Goal: Task Accomplishment & Management: Use online tool/utility

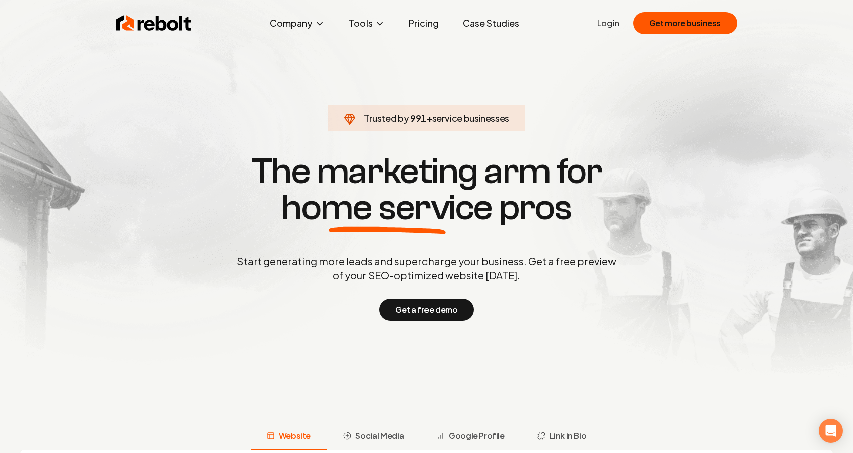
click at [609, 25] on link "Login" at bounding box center [608, 23] width 22 height 12
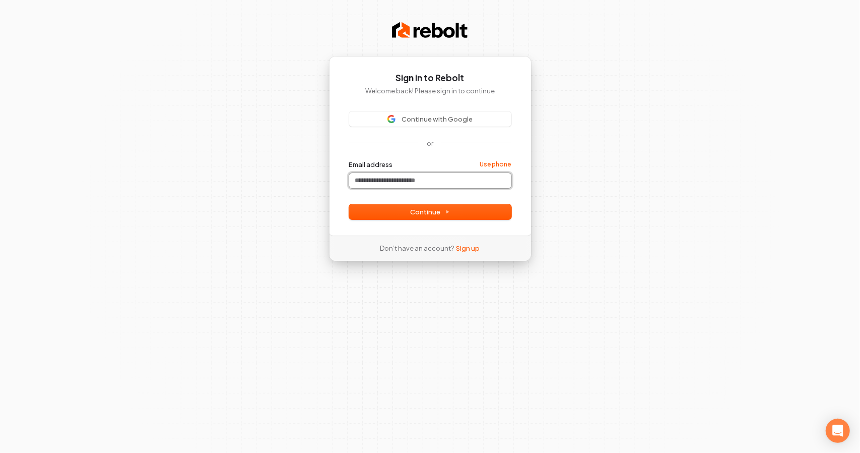
click at [396, 174] on input "Email address" at bounding box center [430, 180] width 162 height 15
click at [349, 160] on button "submit" at bounding box center [349, 160] width 0 height 0
click at [503, 215] on button "Continue" at bounding box center [430, 211] width 162 height 15
type input "**********"
drag, startPoint x: 431, startPoint y: 181, endPoint x: 304, endPoint y: 184, distance: 127.0
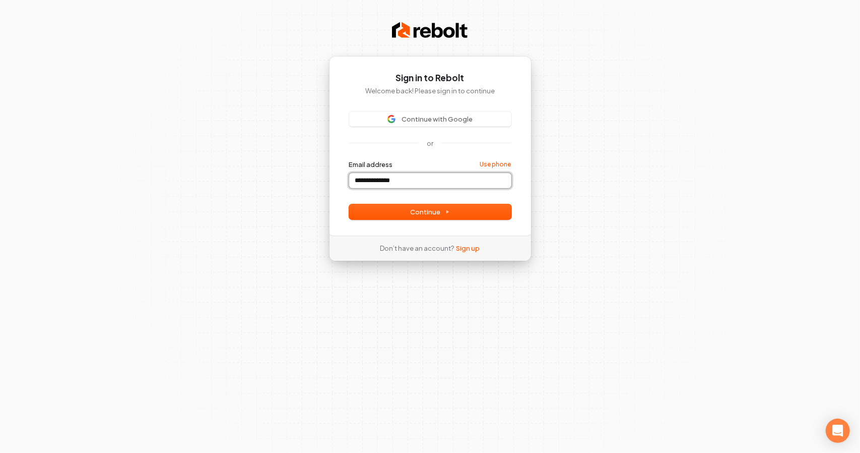
click at [304, 184] on div "**********" at bounding box center [430, 226] width 860 height 453
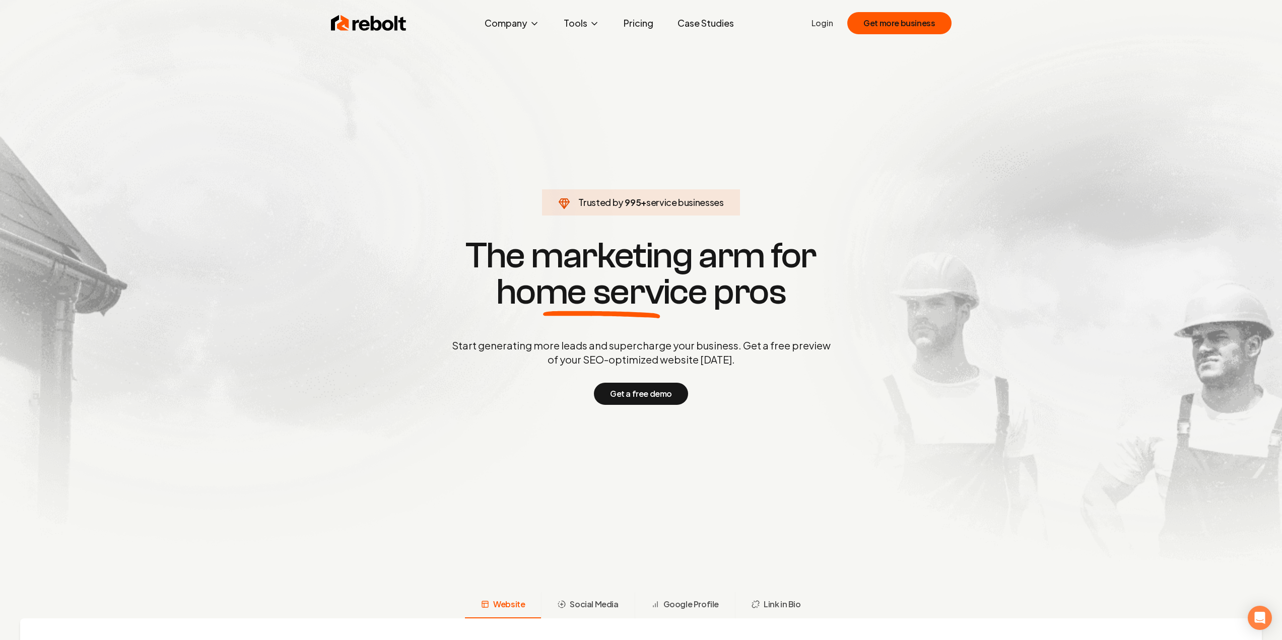
click at [818, 21] on link "Login" at bounding box center [823, 23] width 22 height 12
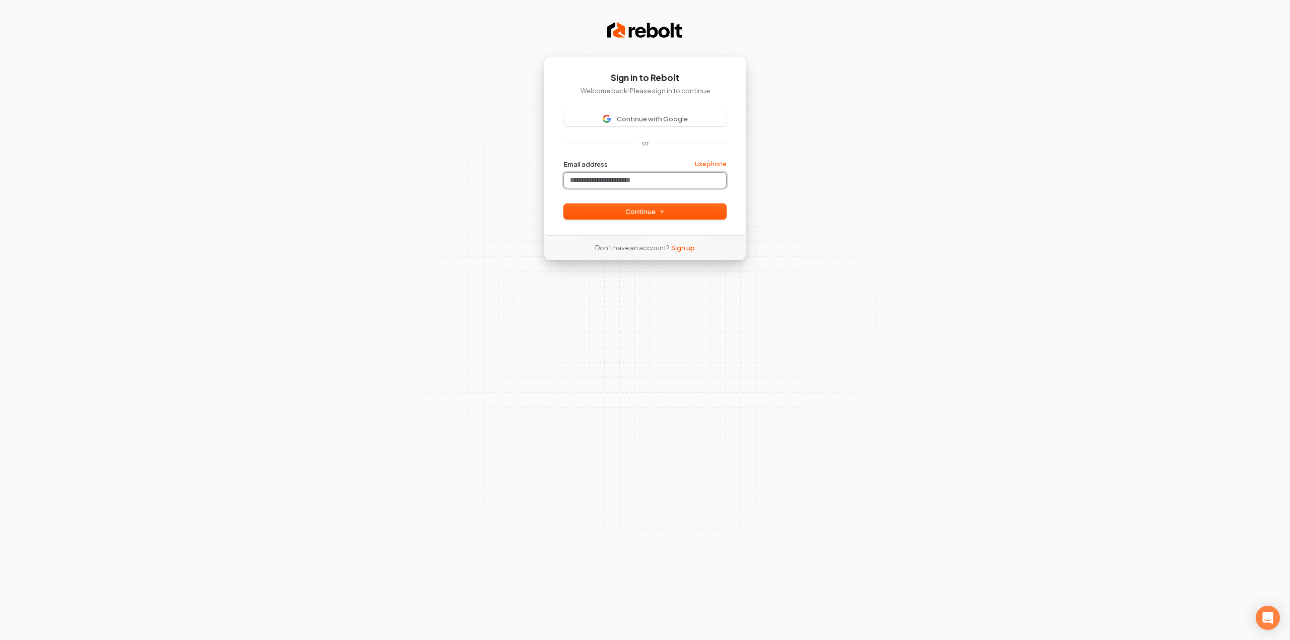
click at [615, 185] on input "Email address" at bounding box center [645, 180] width 162 height 15
click at [564, 160] on button "submit" at bounding box center [564, 160] width 0 height 0
type input "**********"
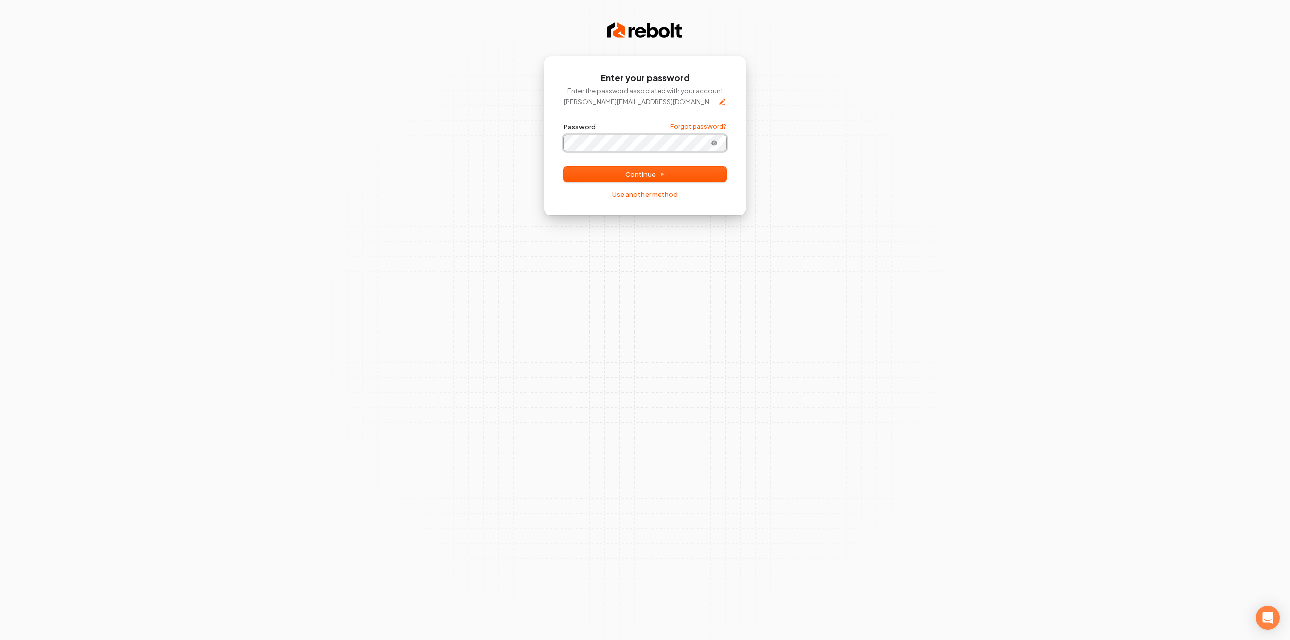
click at [564, 122] on button "submit" at bounding box center [564, 122] width 0 height 0
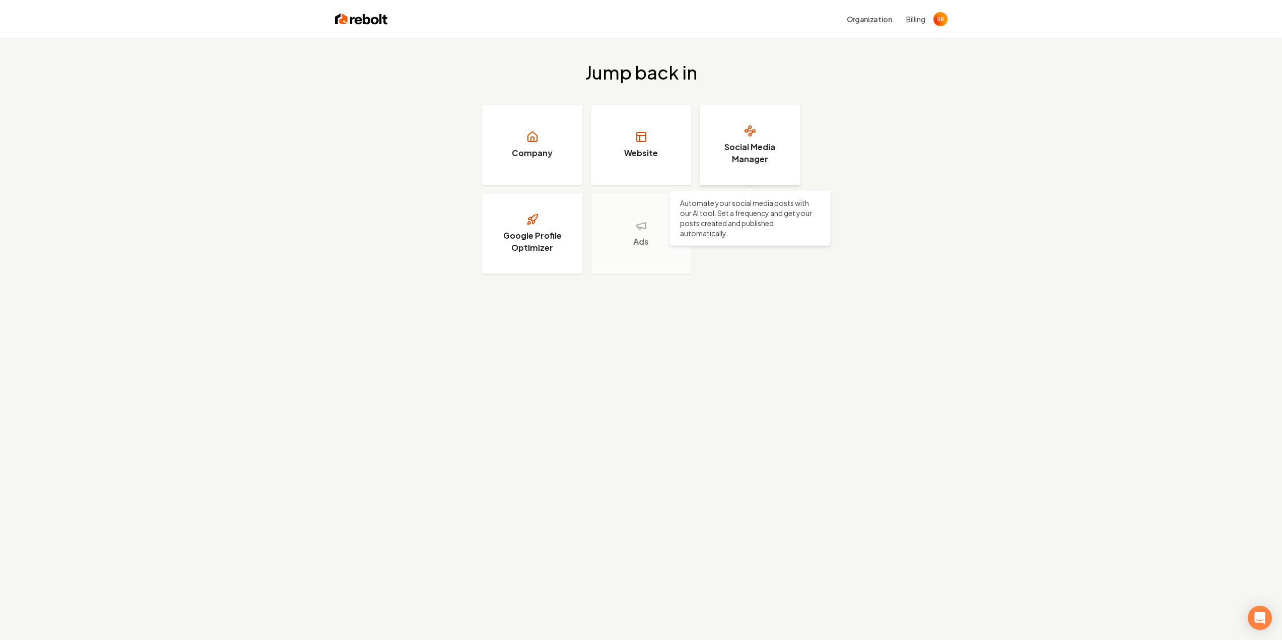
click at [750, 152] on h3 "Social Media Manager" at bounding box center [751, 153] width 76 height 24
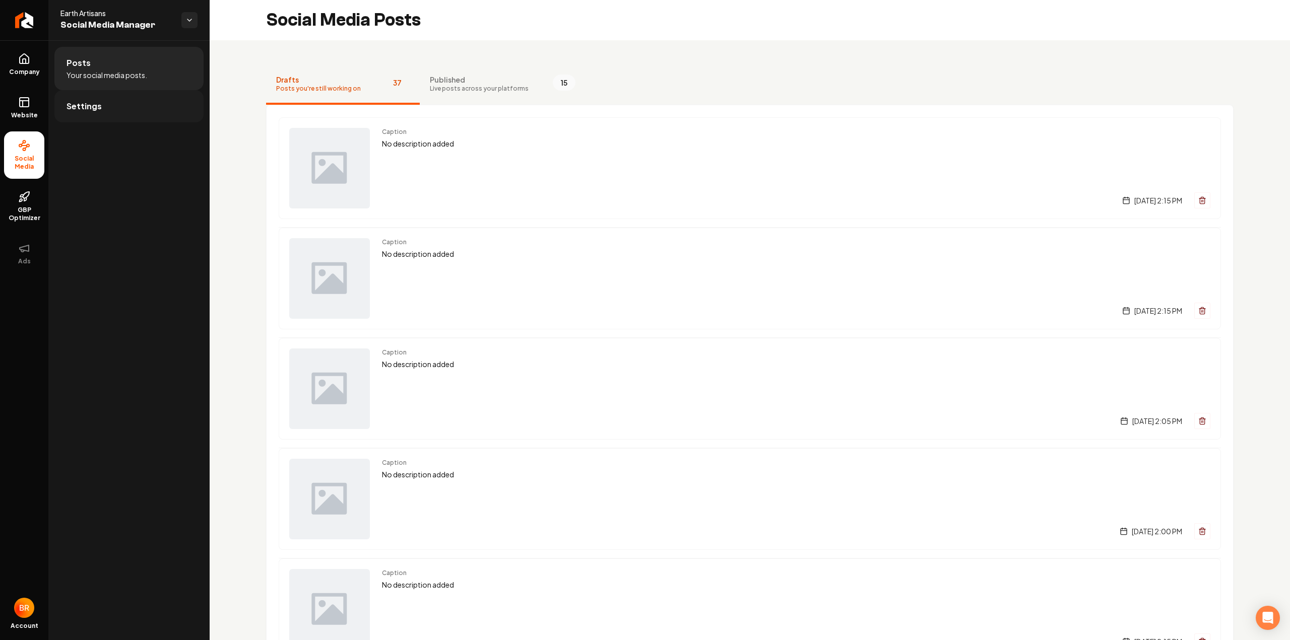
click at [96, 101] on span "Settings" at bounding box center [84, 106] width 35 height 12
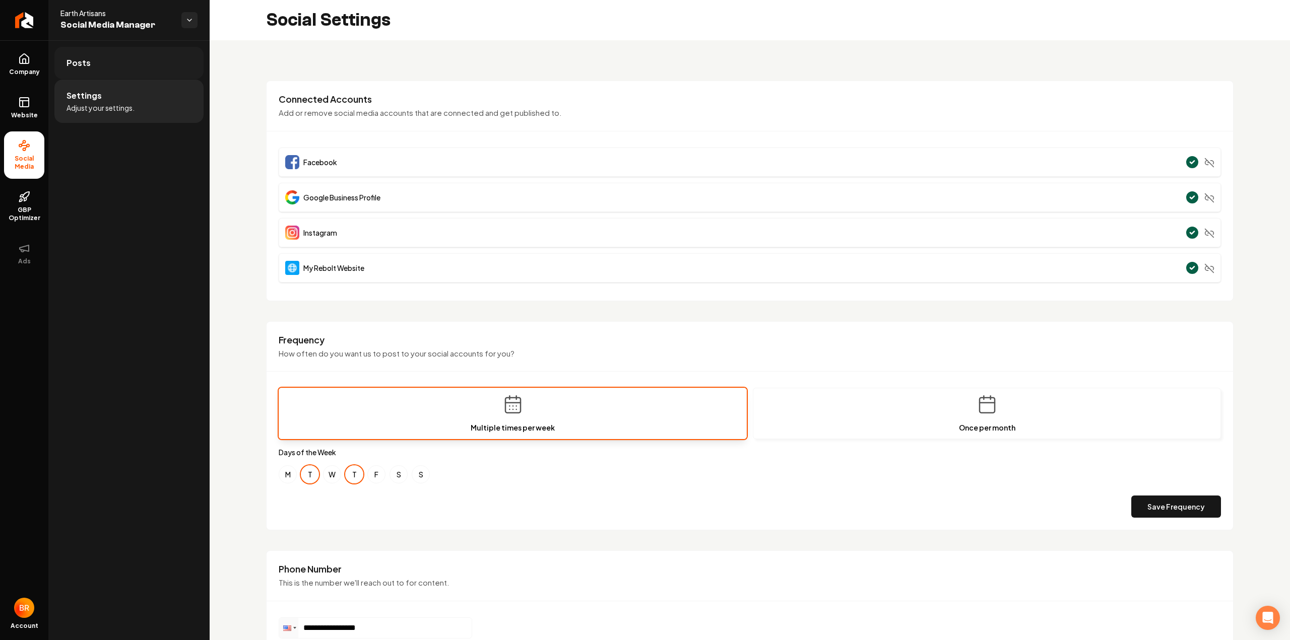
click at [126, 71] on link "Posts" at bounding box center [128, 63] width 149 height 32
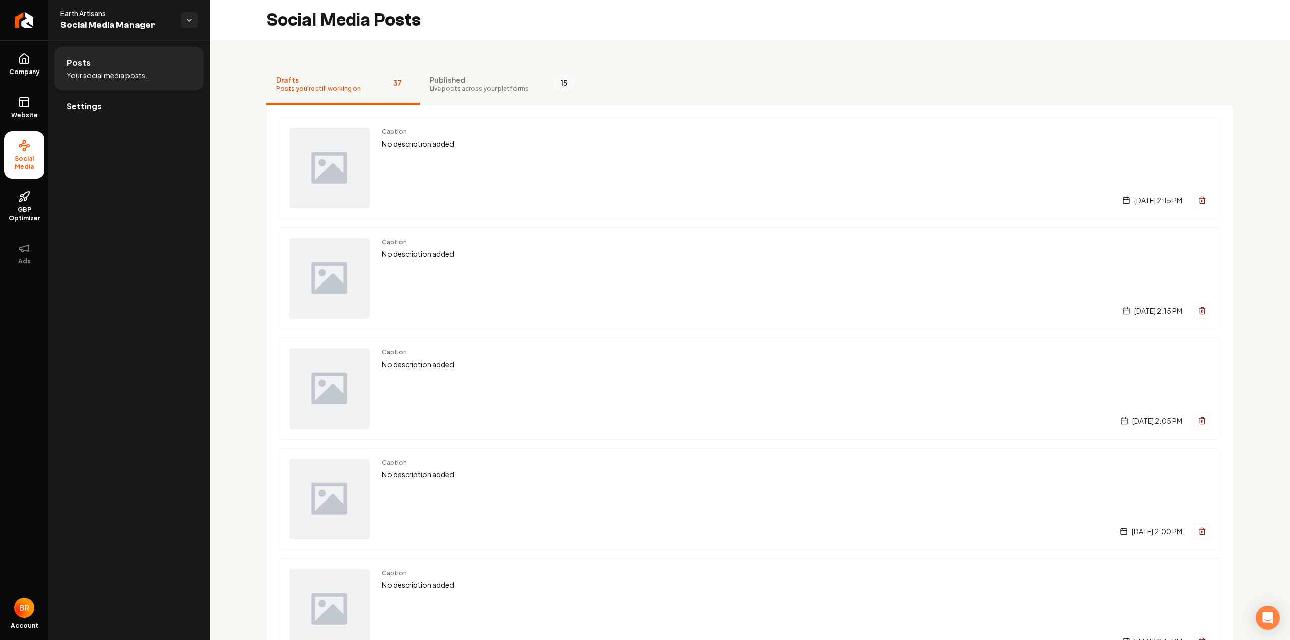
click at [469, 86] on span "Live posts across your platforms" at bounding box center [479, 89] width 99 height 8
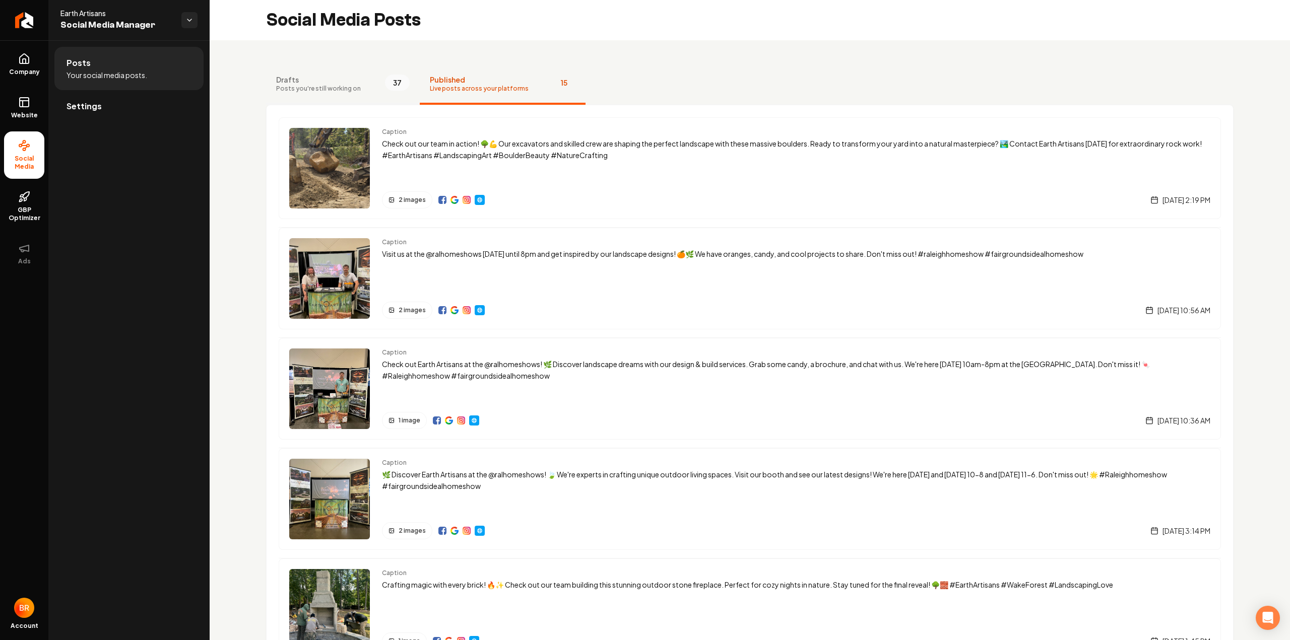
click at [288, 73] on button "Drafts Posts you're still working on 37" at bounding box center [343, 84] width 154 height 40
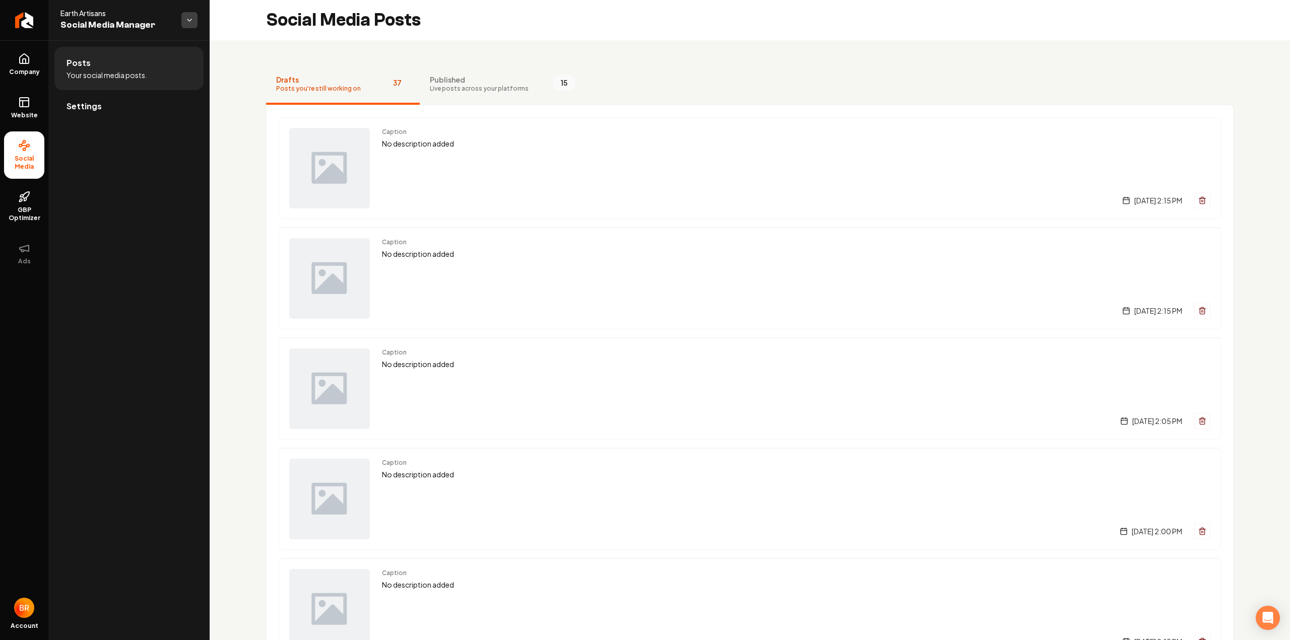
click at [193, 19] on html "Company Website Social Media GBP Optimizer Ads Account Earth Artisans Social Me…" at bounding box center [645, 320] width 1290 height 640
click at [247, 62] on link "Back to Dashboard" at bounding box center [264, 59] width 124 height 18
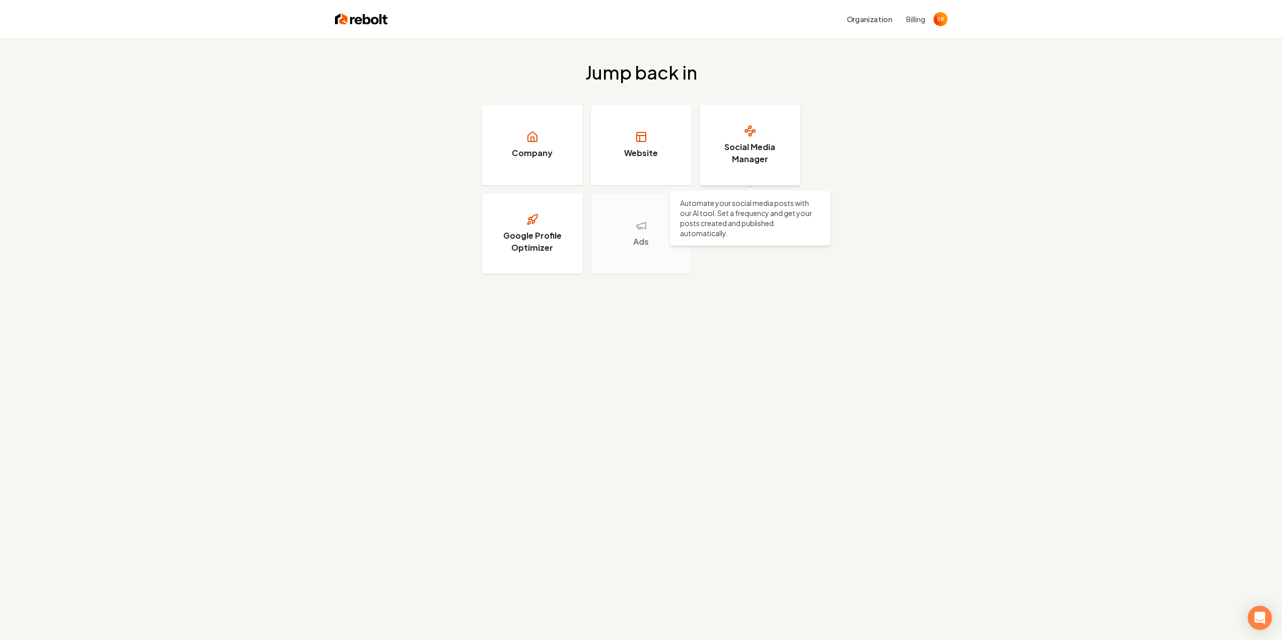
click at [752, 141] on h3 "Social Media Manager" at bounding box center [751, 153] width 76 height 24
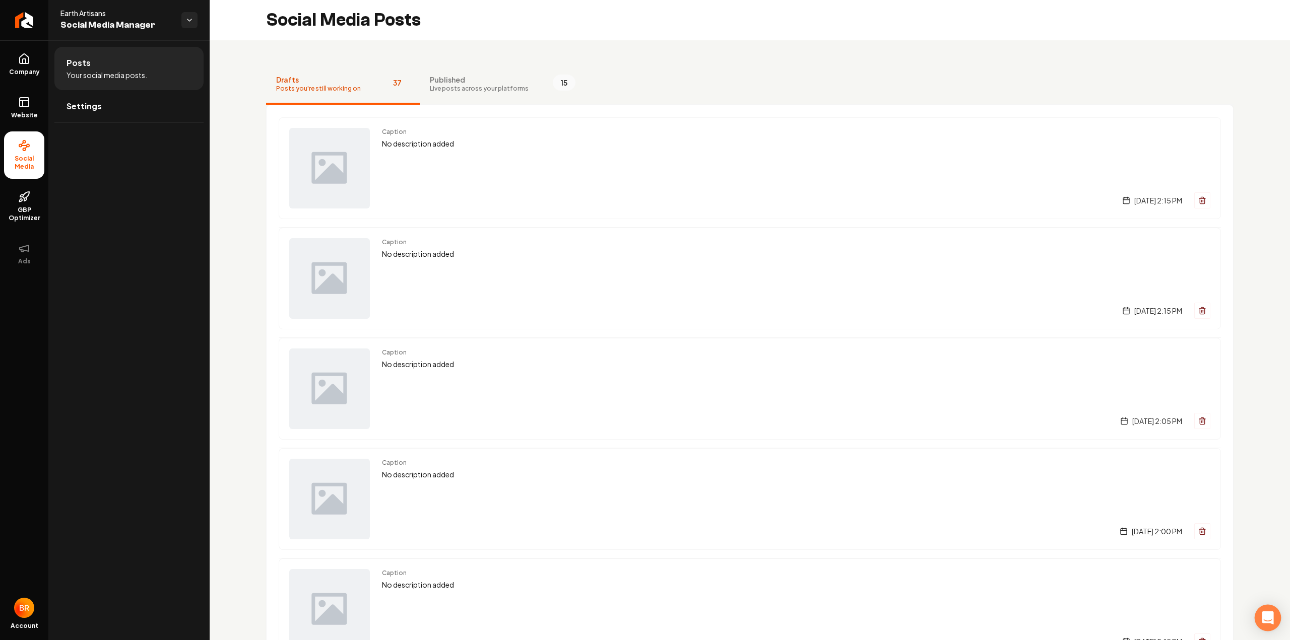
click at [852, 452] on div "Open Intercom Messenger" at bounding box center [1268, 618] width 27 height 27
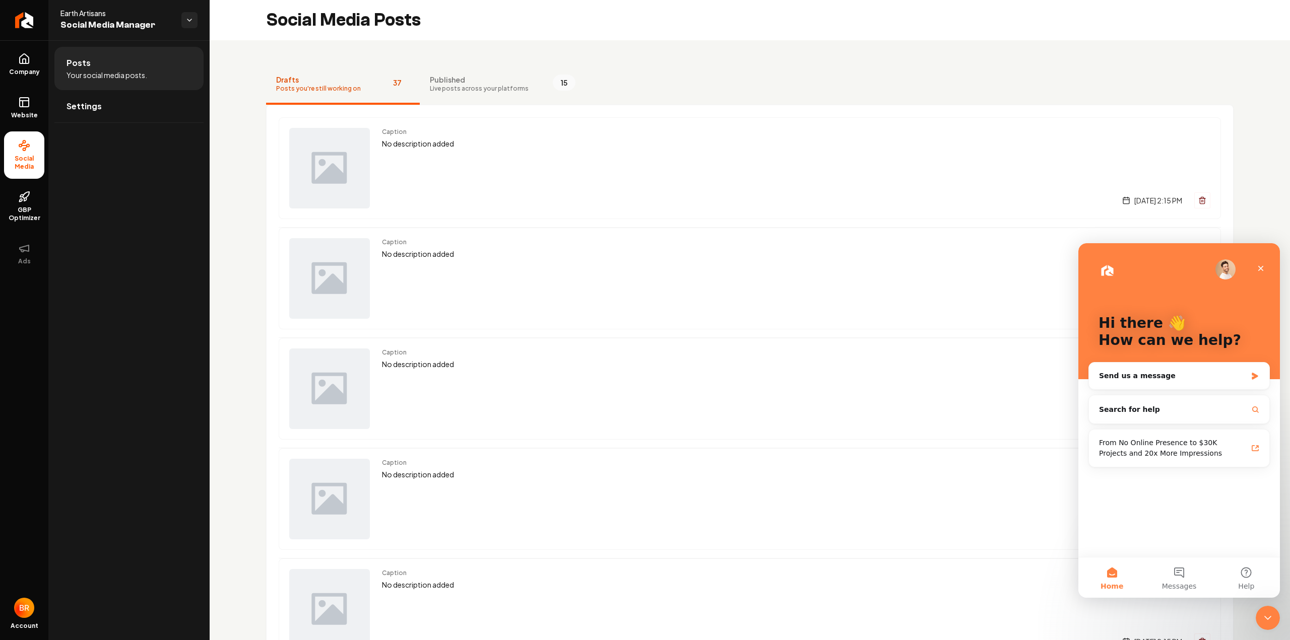
click at [852, 452] on div "Close Intercom Messenger" at bounding box center [1268, 618] width 24 height 24
